Goal: Navigation & Orientation: Find specific page/section

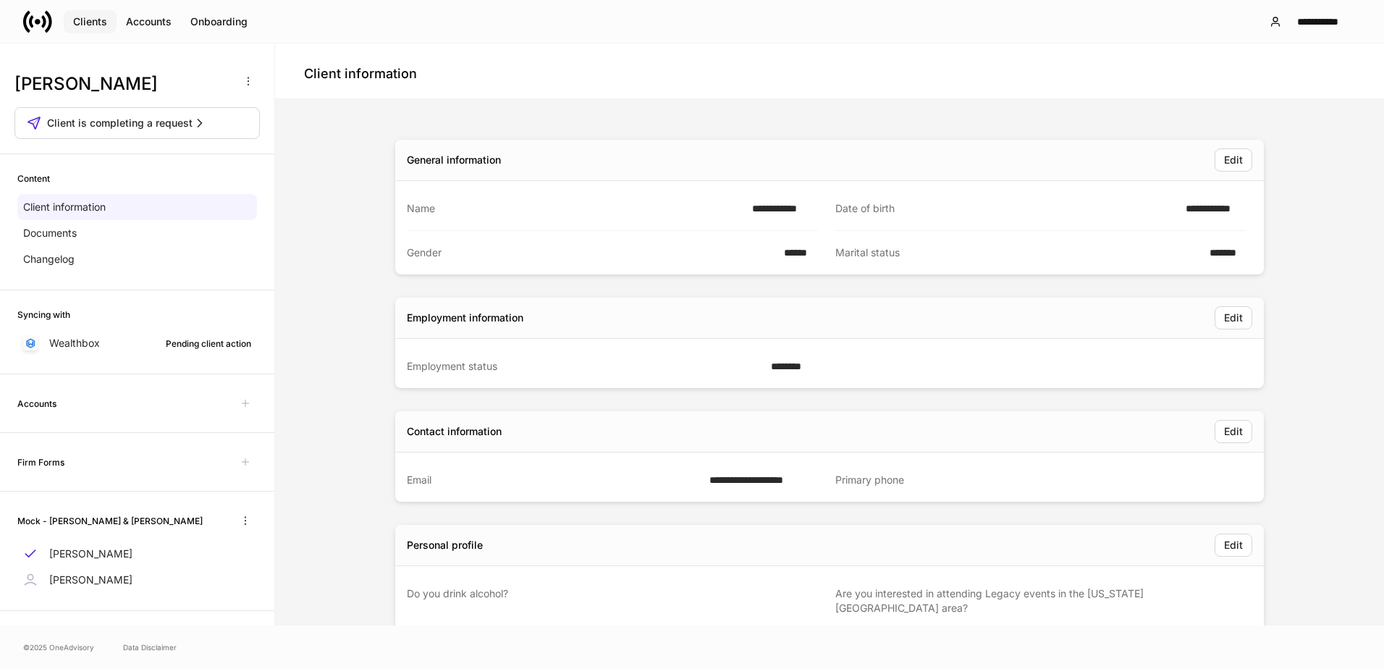
click at [90, 20] on div "Clients" at bounding box center [90, 21] width 34 height 14
